Goal: Information Seeking & Learning: Learn about a topic

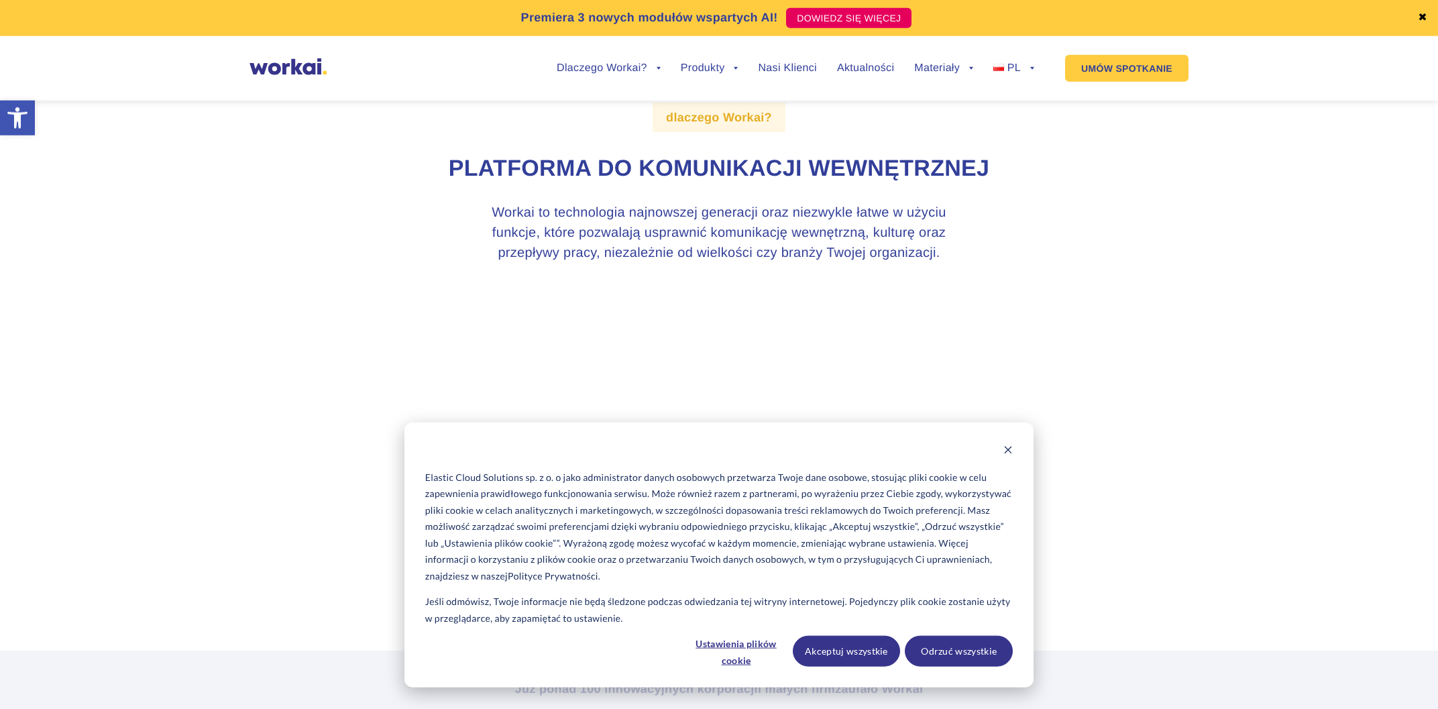
scroll to position [72, 0]
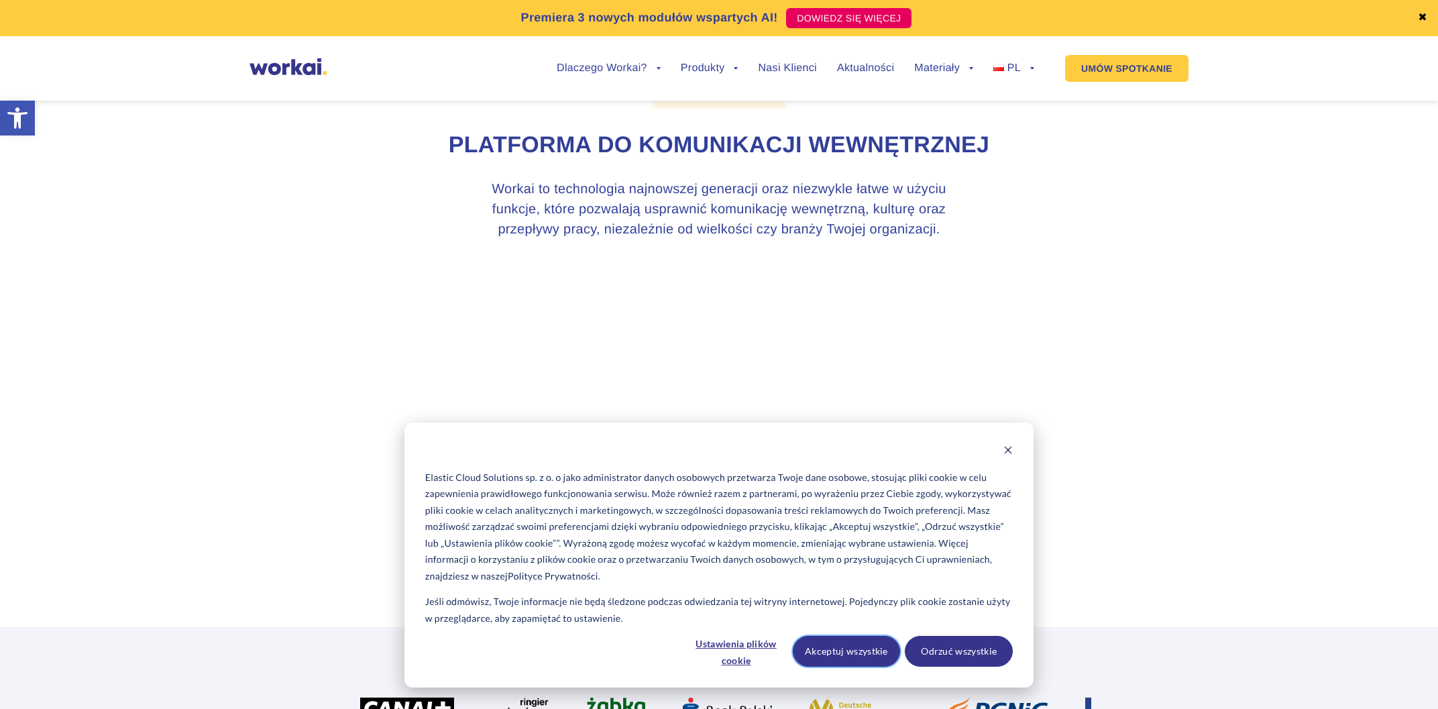
click at [873, 647] on button "Akceptuj wszystkie" at bounding box center [847, 651] width 108 height 31
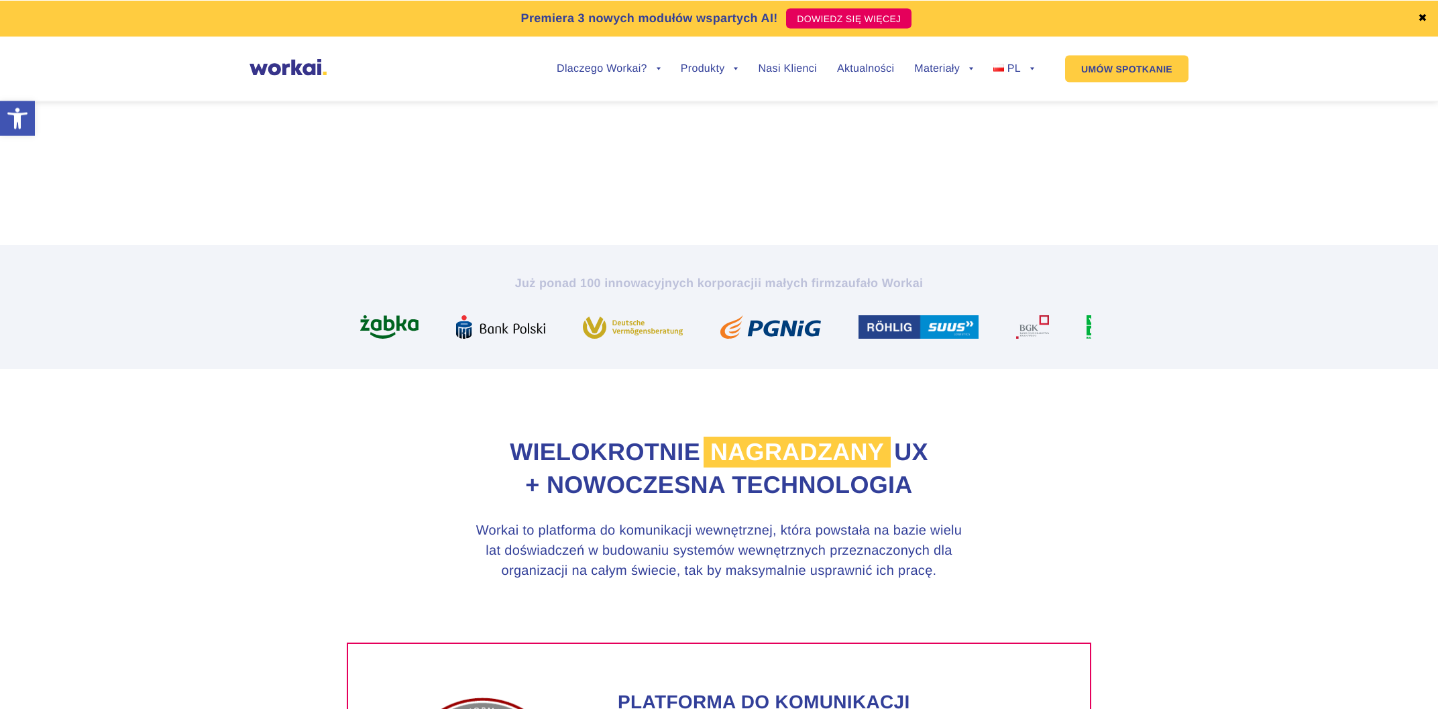
scroll to position [431, 0]
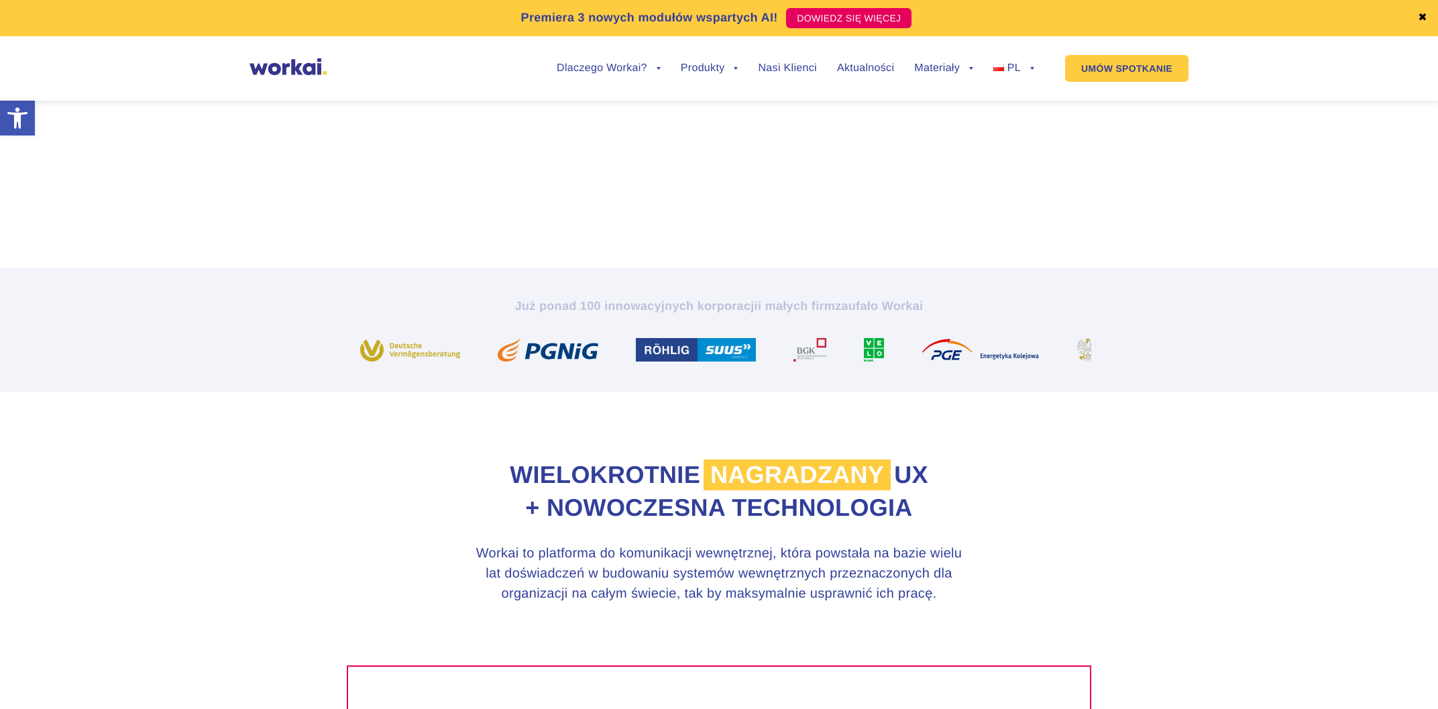
drag, startPoint x: 847, startPoint y: 355, endPoint x: 600, endPoint y: 353, distance: 247.6
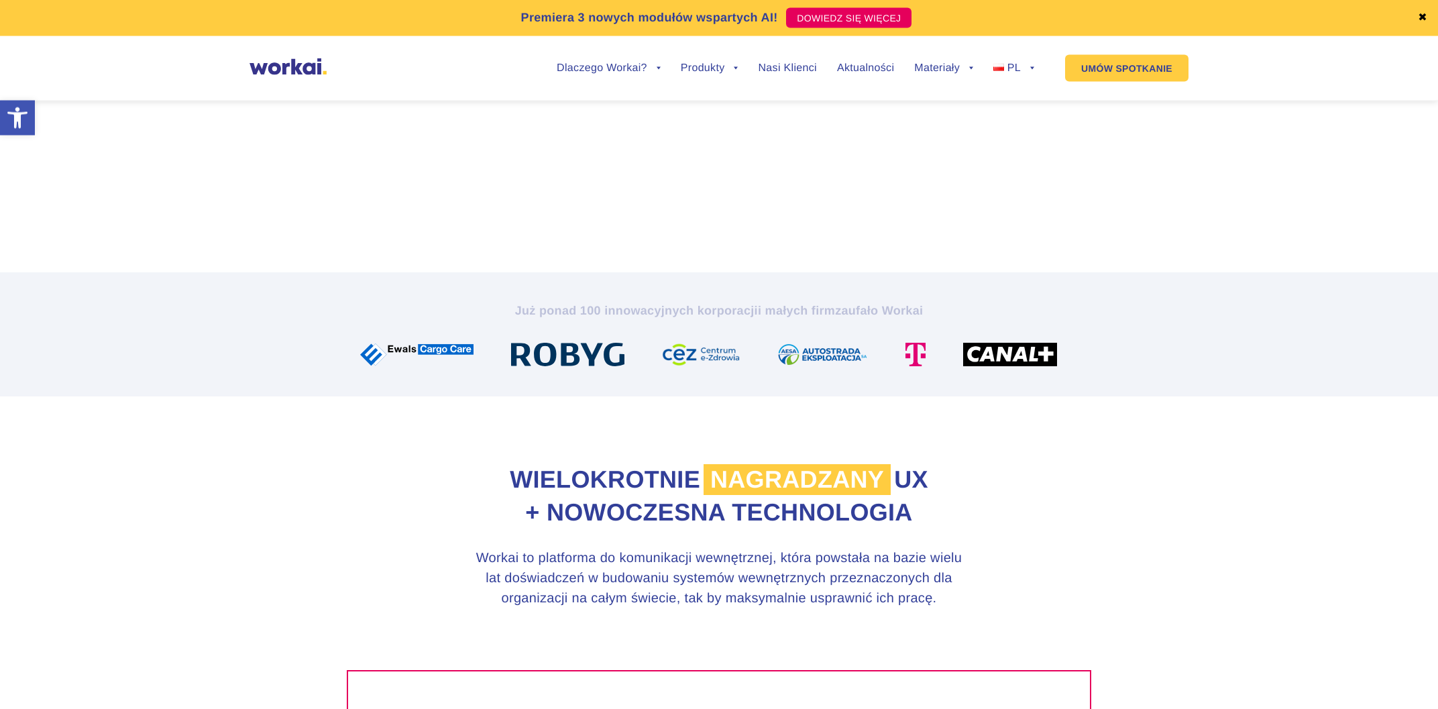
scroll to position [0, 0]
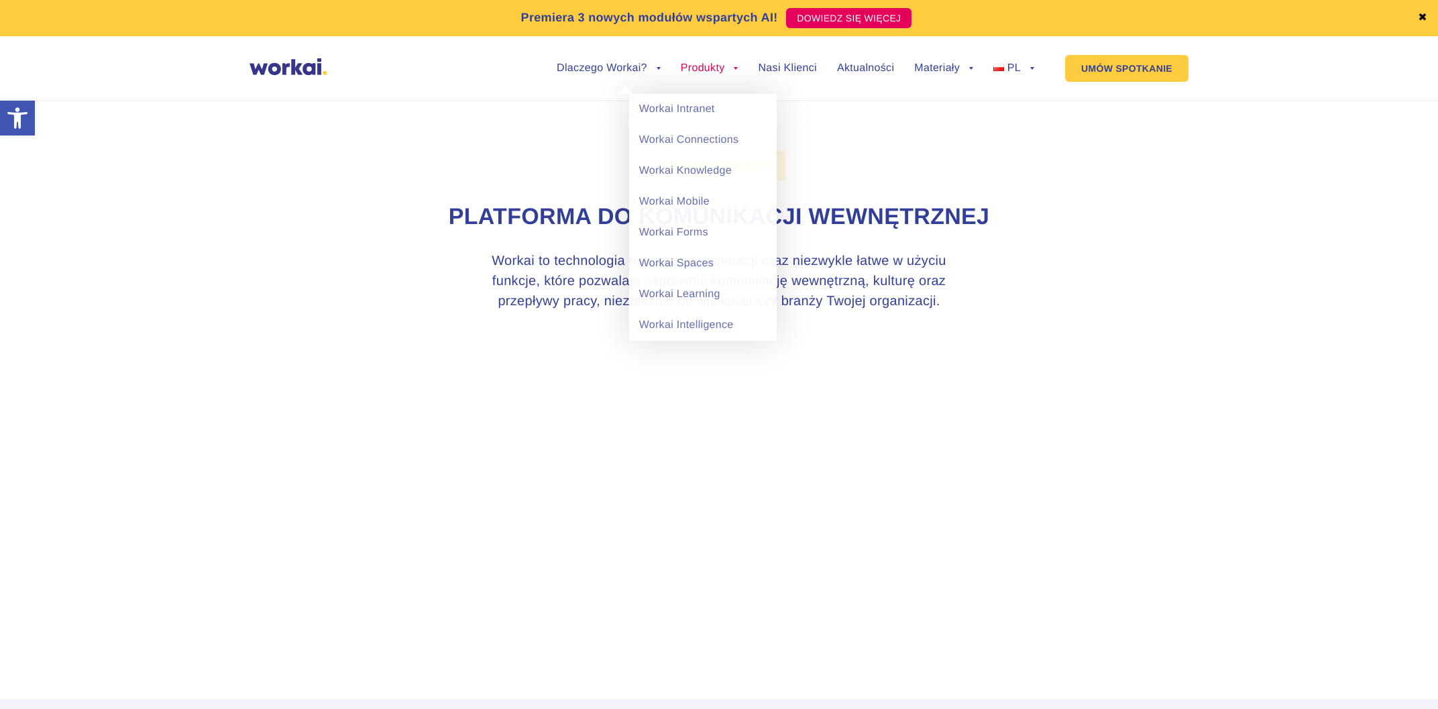
click at [710, 72] on link "Produkty" at bounding box center [710, 68] width 58 height 11
click at [704, 109] on link "Workai Intranet" at bounding box center [703, 109] width 148 height 31
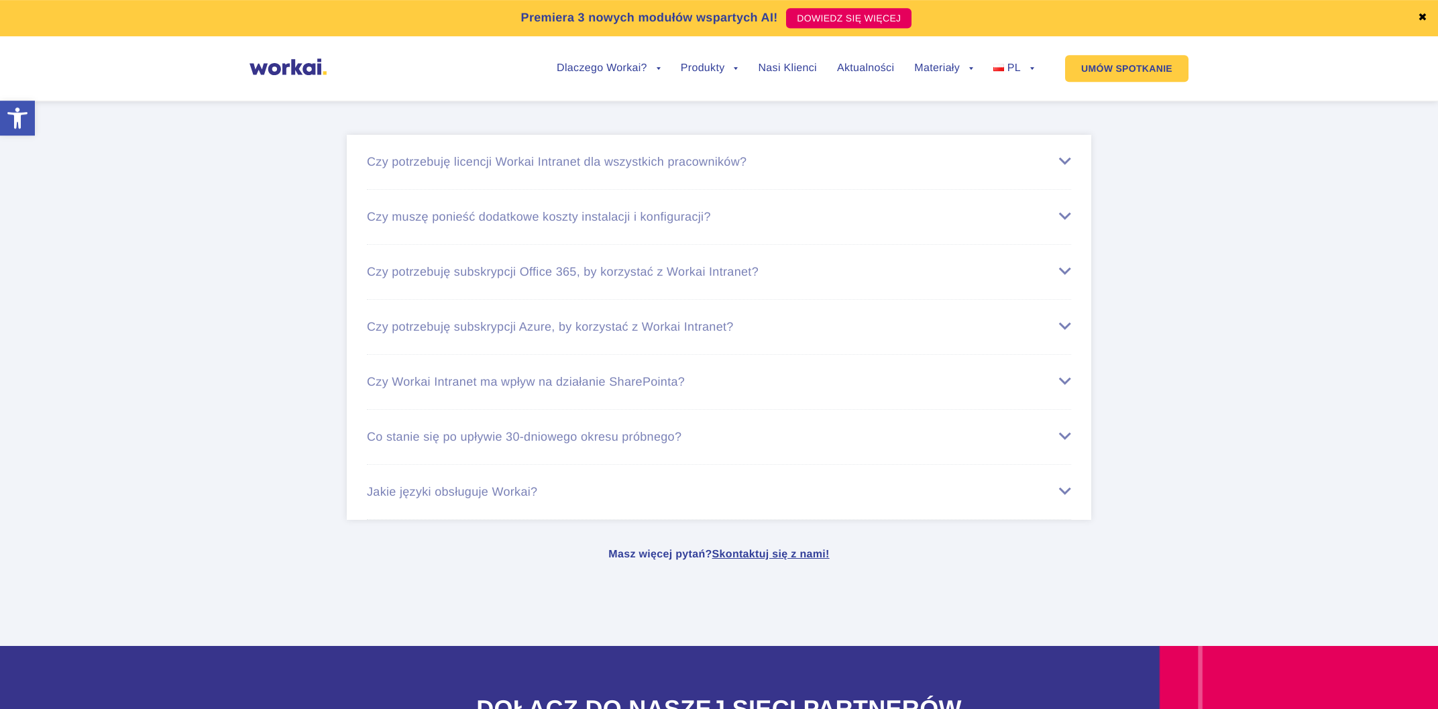
scroll to position [5394, 0]
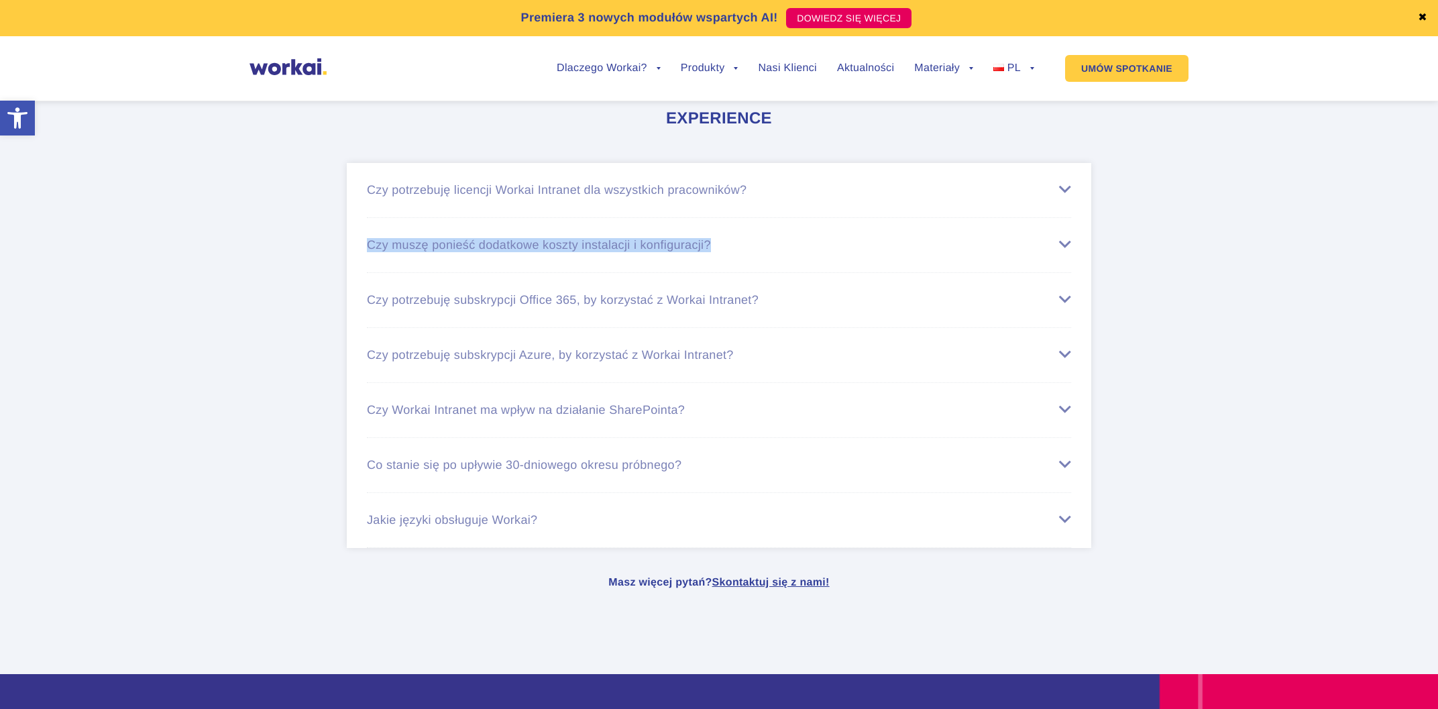
click at [826, 231] on ul "Czy potrzebuję licencji Workai Intranet dla wszystkich pracowników? Każdy praco…" at bounding box center [719, 355] width 745 height 385
click at [820, 212] on li "Czy potrzebuję licencji Workai Intranet dla wszystkich pracowników? Każdy praco…" at bounding box center [719, 190] width 704 height 55
click at [783, 218] on li "Czy potrzebuję licencji Workai Intranet dla wszystkich pracowników? Każdy praco…" at bounding box center [719, 190] width 704 height 55
click at [779, 197] on div "Czy potrzebuję licencji Workai Intranet dla wszystkich pracowników?" at bounding box center [719, 190] width 704 height 14
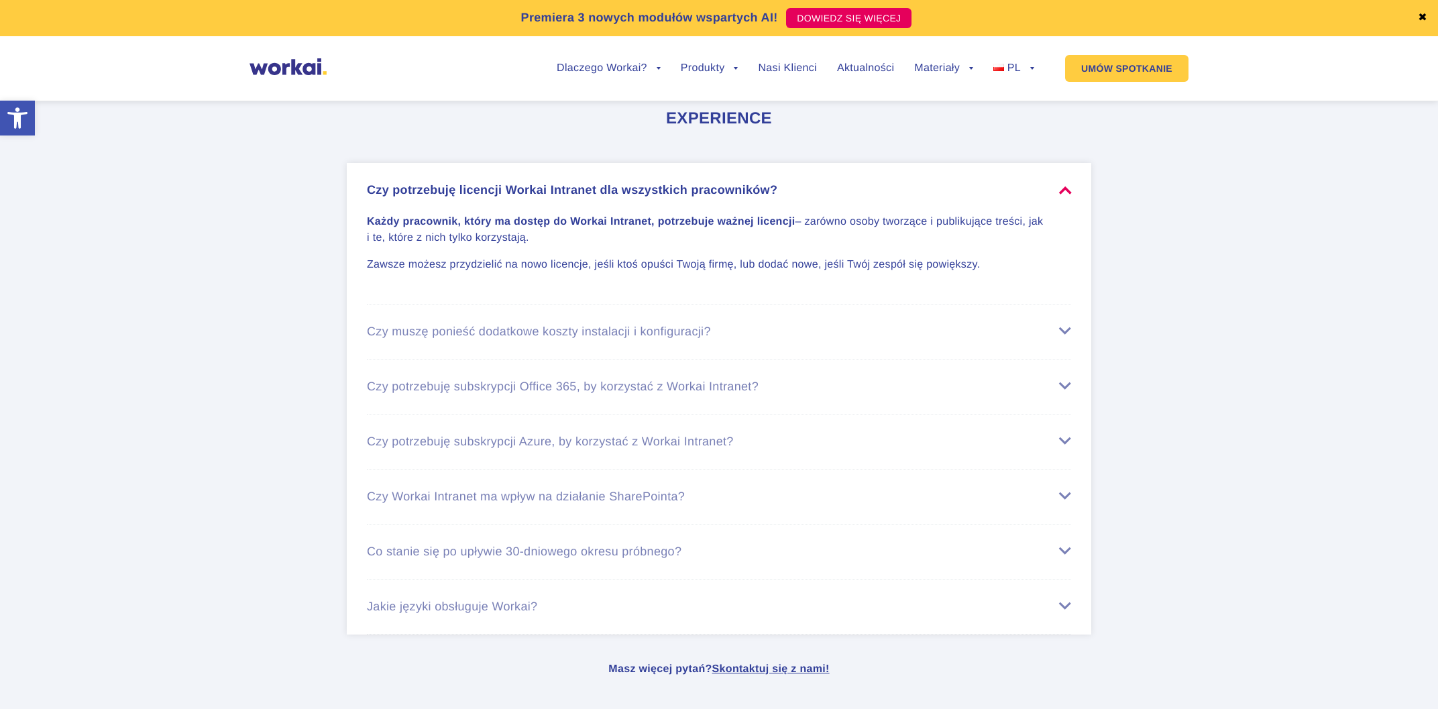
click at [784, 197] on div "Czy potrzebuję licencji Workai Intranet dla wszystkich pracowników?" at bounding box center [719, 190] width 704 height 14
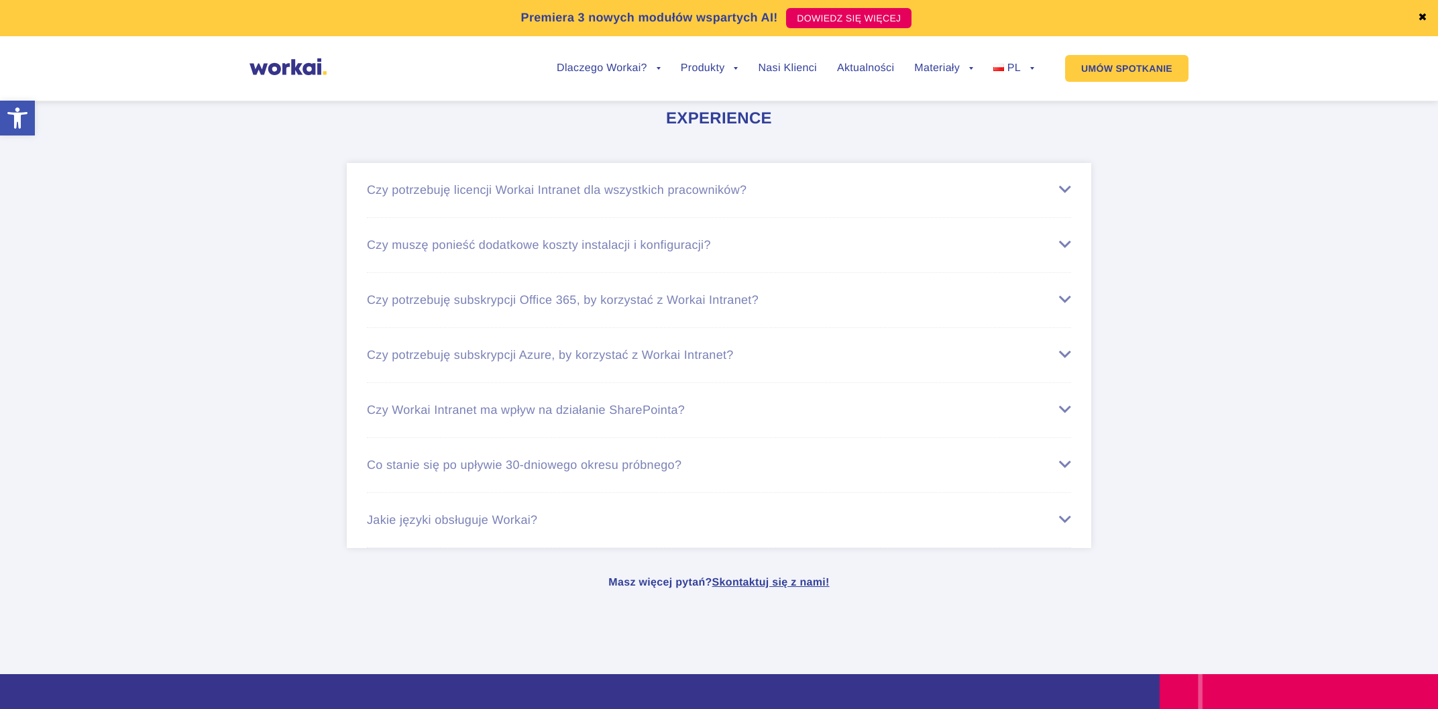
click at [758, 252] on div "Czy muszę ponieść dodatkowe koszty instalacji i konfiguracji?" at bounding box center [719, 245] width 704 height 14
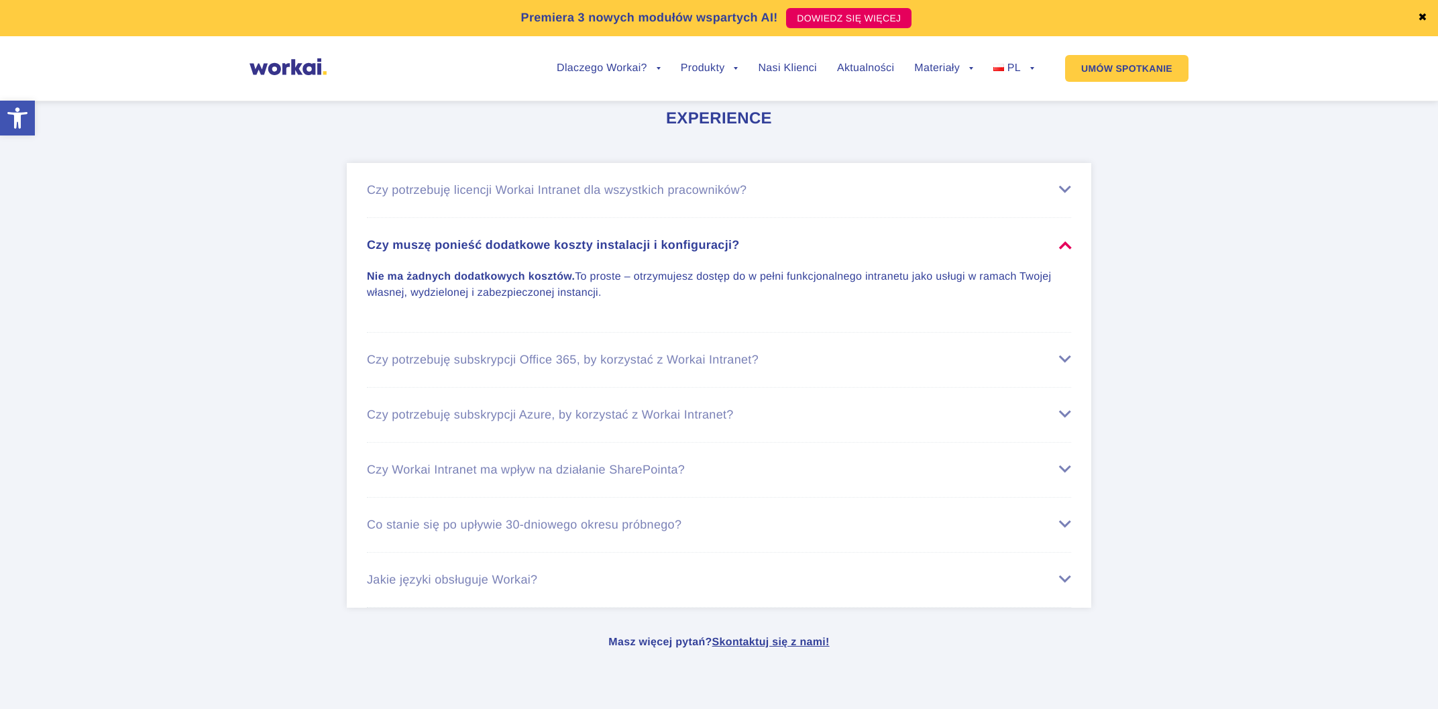
click at [758, 252] on div "Czy muszę ponieść dodatkowe koszty instalacji i konfiguracji?" at bounding box center [719, 245] width 704 height 14
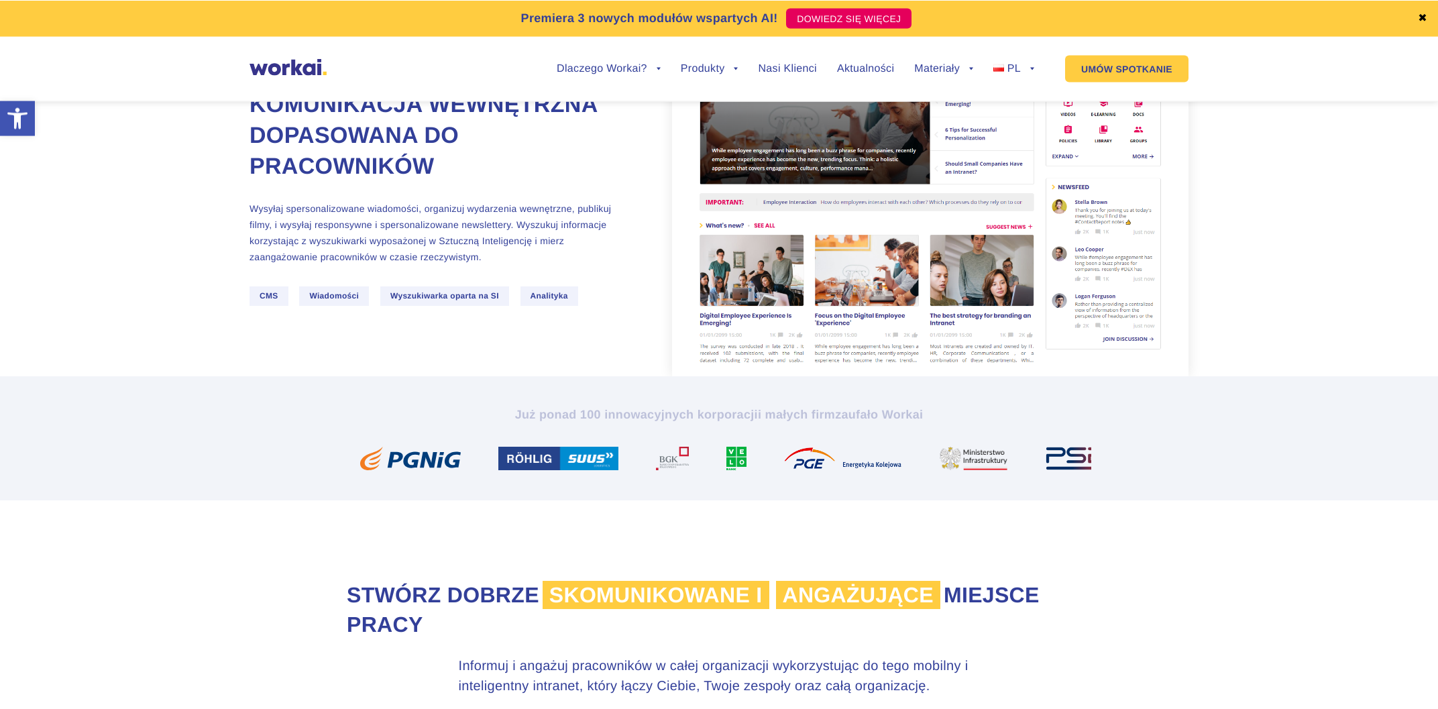
scroll to position [0, 0]
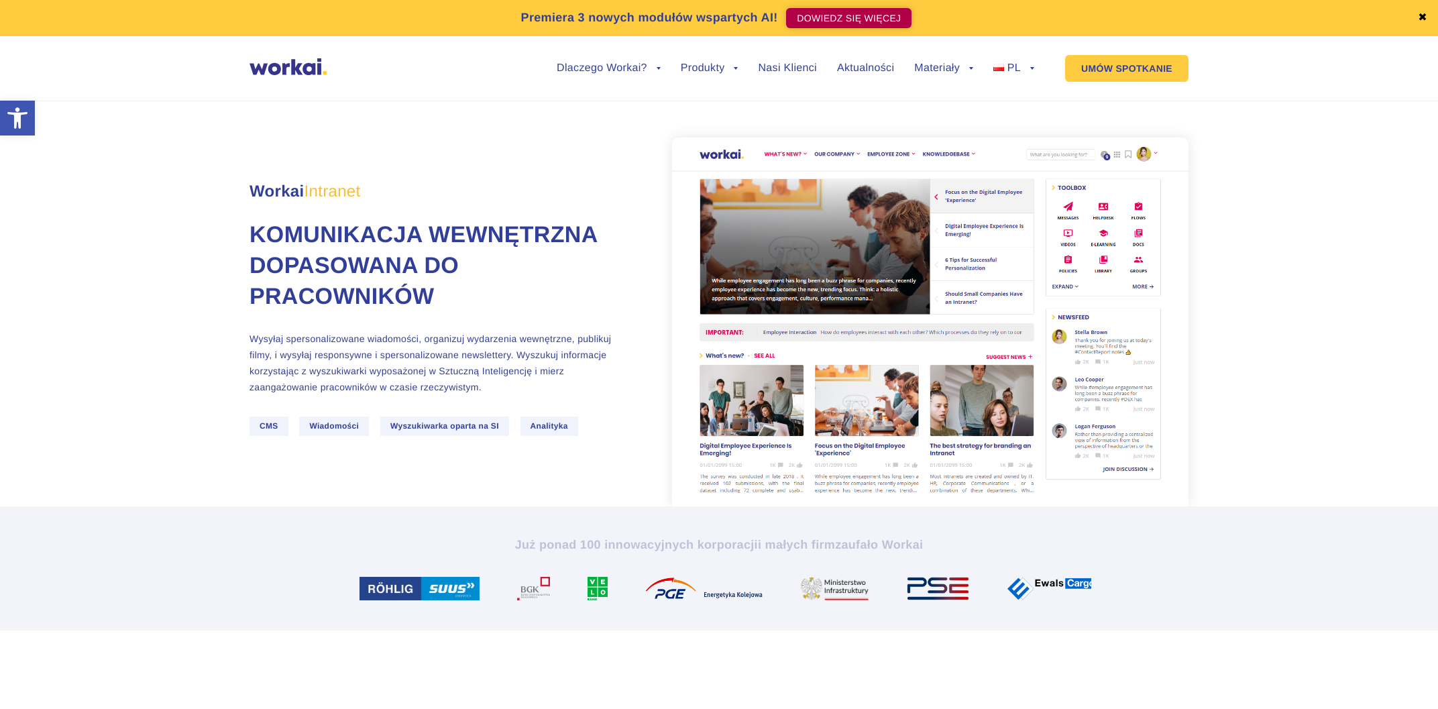
click at [850, 21] on link "DOWIEDZ SIĘ WIĘCEJ" at bounding box center [848, 18] width 125 height 20
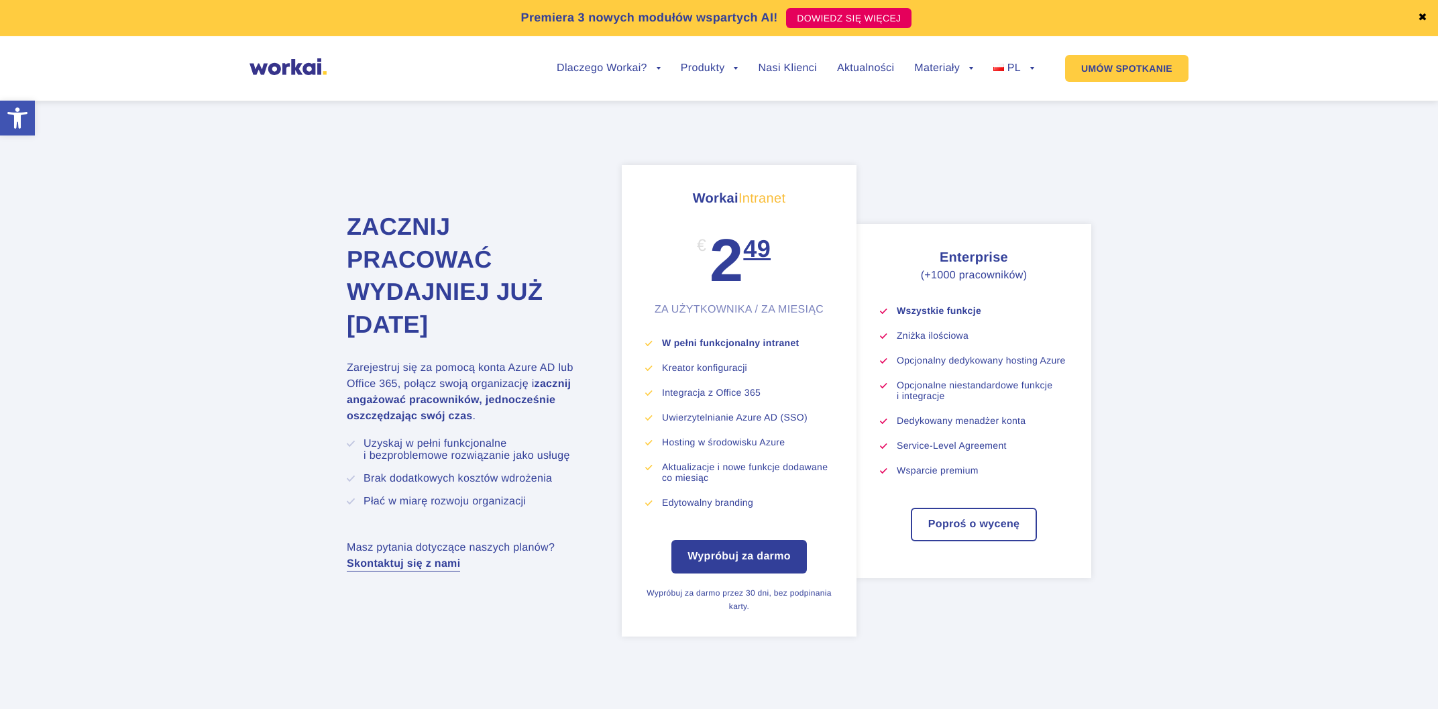
scroll to position [4675, 0]
